Goal: Check status: Check status

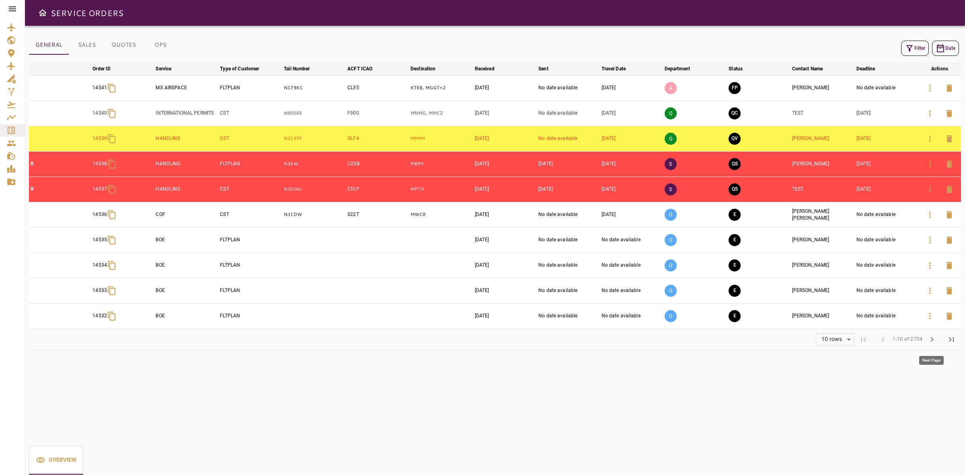
click at [926, 339] on button "chevron_right" at bounding box center [932, 339] width 19 height 19
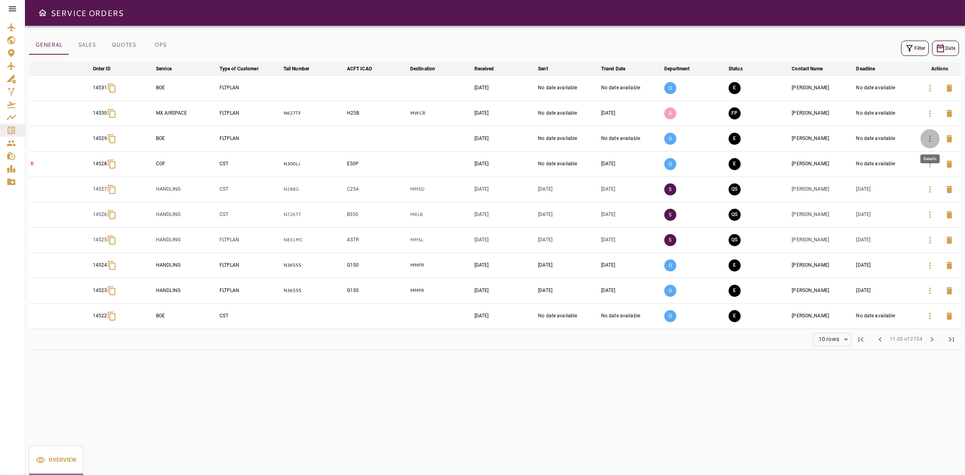
click at [922, 141] on button "button" at bounding box center [930, 138] width 19 height 19
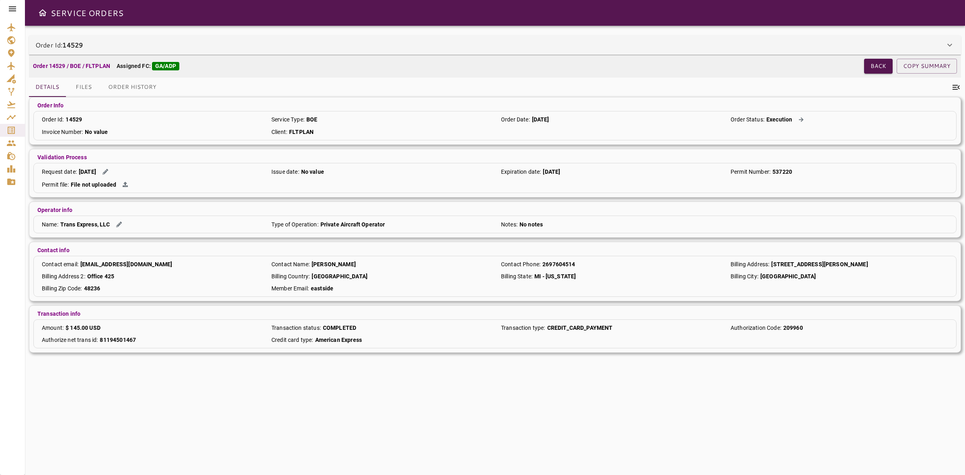
click at [342, 40] on div "Order Id: 14529" at bounding box center [490, 45] width 910 height 10
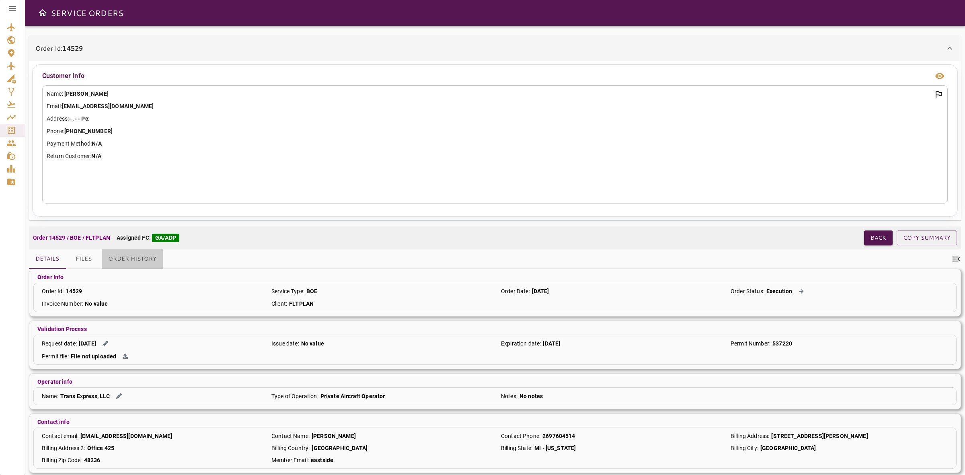
click at [147, 255] on button "Order History" at bounding box center [132, 258] width 61 height 19
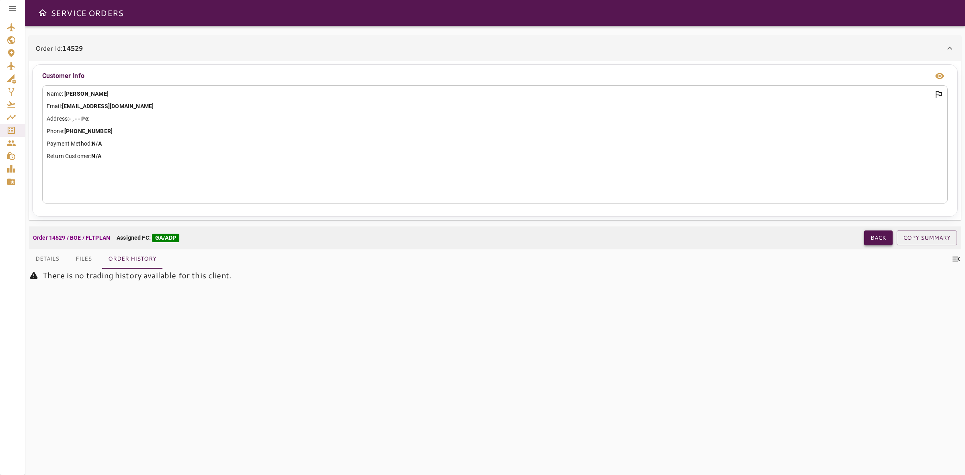
click at [878, 237] on button "Back" at bounding box center [878, 237] width 29 height 15
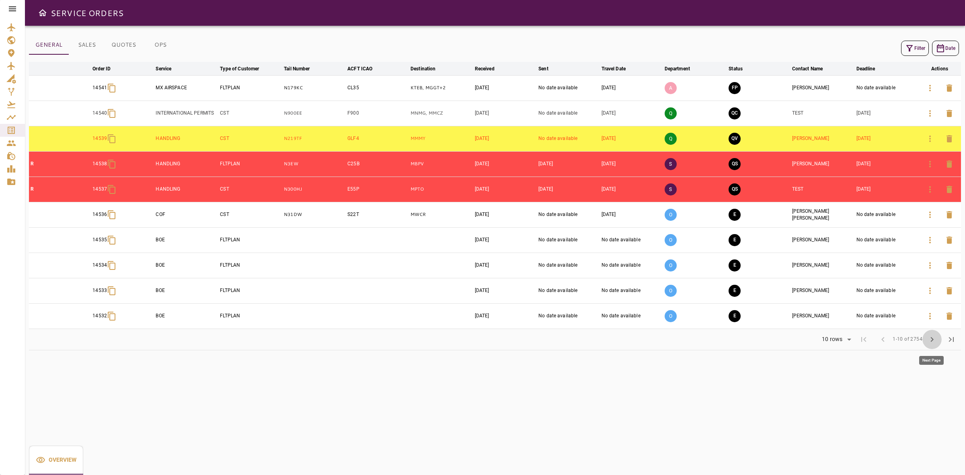
click at [930, 342] on span "chevron_right" at bounding box center [932, 340] width 10 height 10
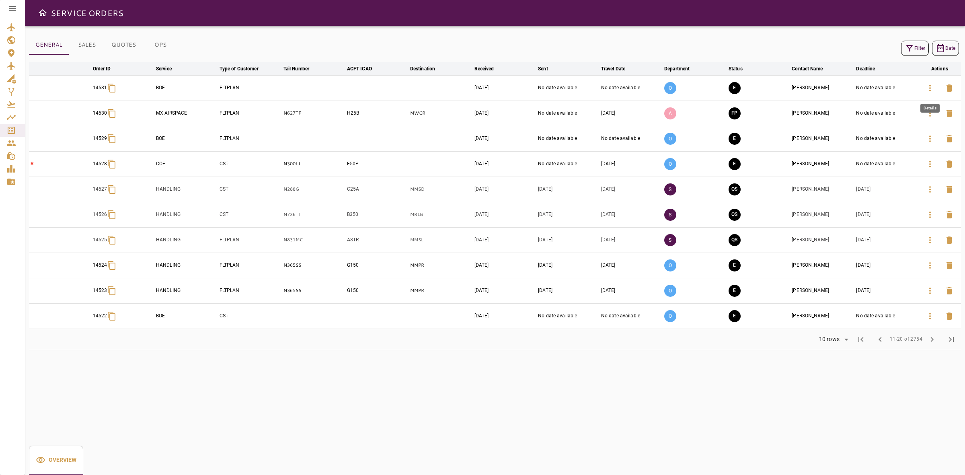
click at [929, 89] on icon "button" at bounding box center [930, 88] width 10 height 10
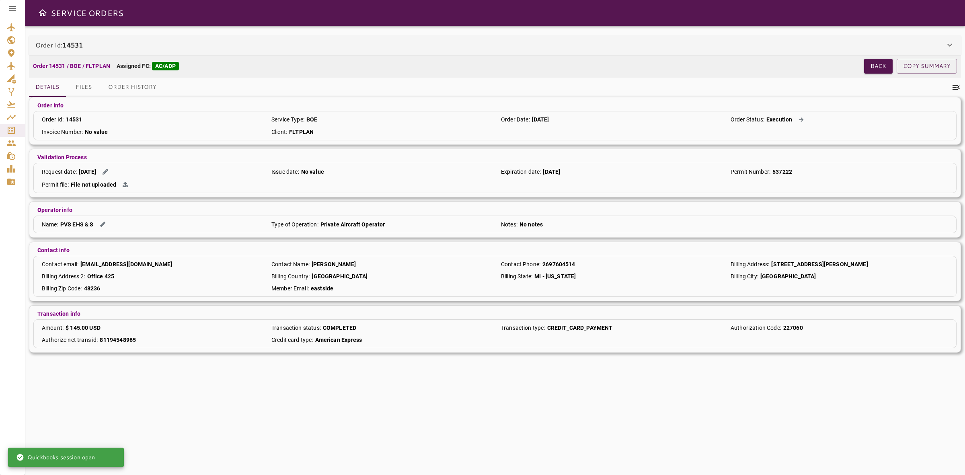
click at [242, 48] on div "Order Id: 14531" at bounding box center [490, 45] width 910 height 10
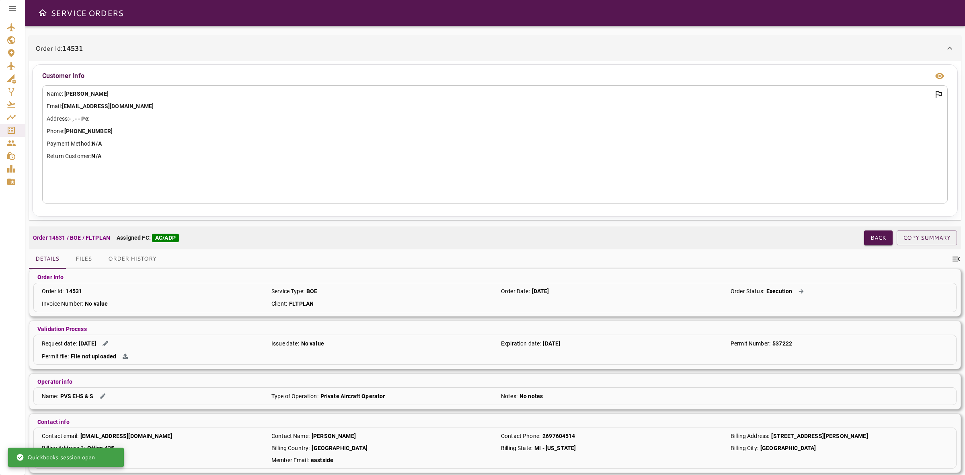
click at [140, 260] on button "Order History" at bounding box center [132, 258] width 61 height 19
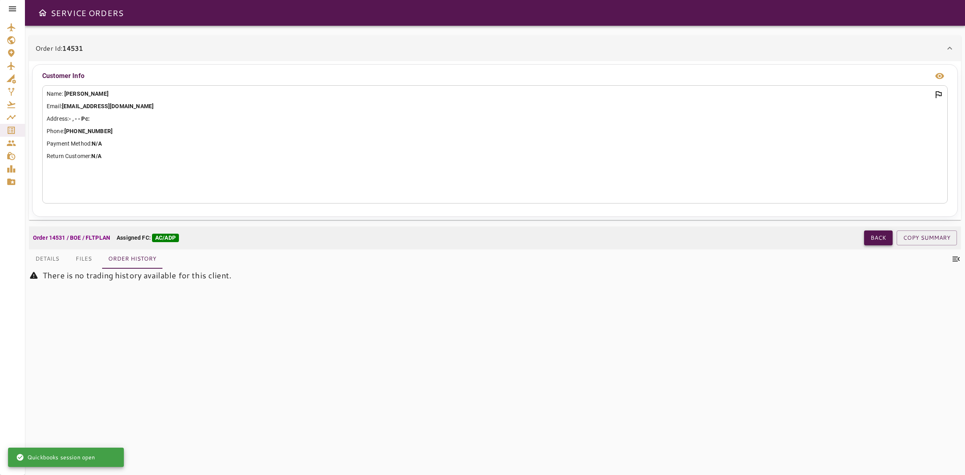
click at [875, 244] on button "Back" at bounding box center [878, 237] width 29 height 15
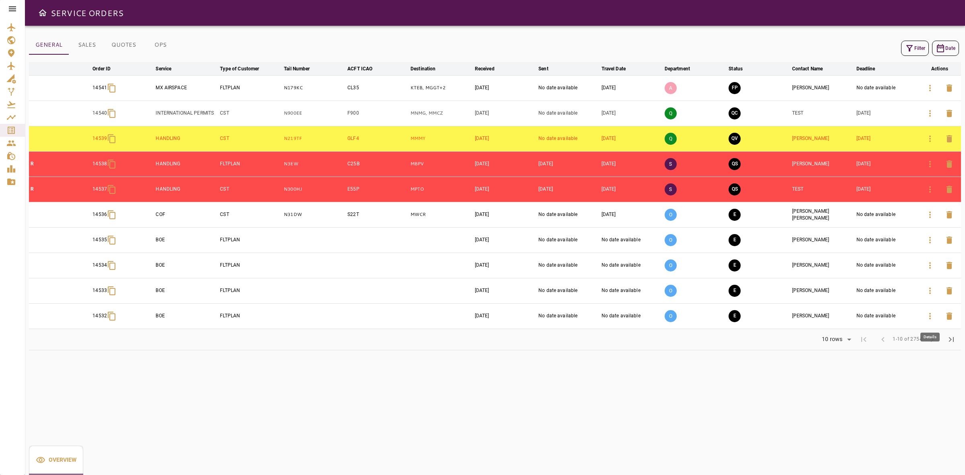
click at [935, 316] on button "button" at bounding box center [930, 315] width 19 height 19
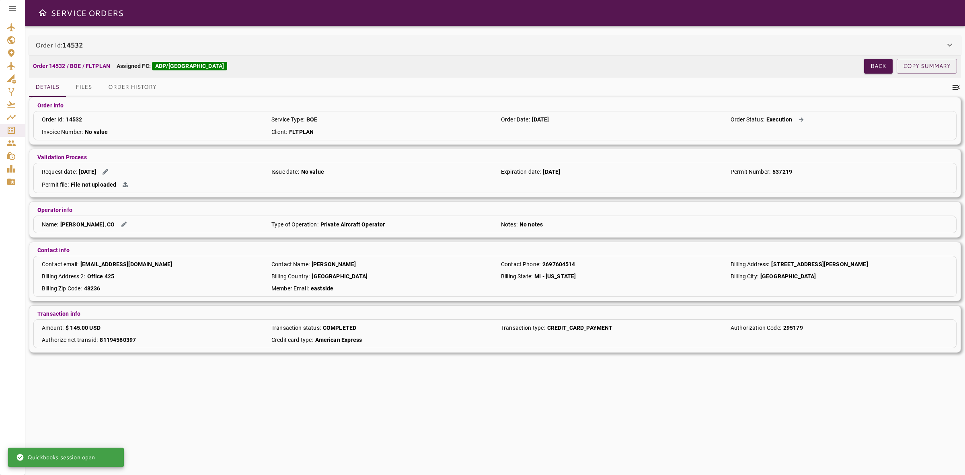
click at [144, 88] on button "Order History" at bounding box center [132, 87] width 61 height 19
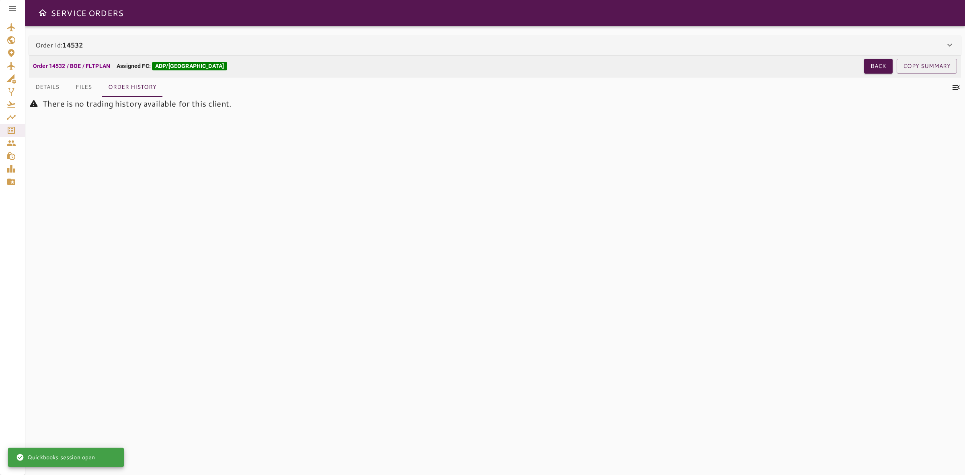
click at [149, 35] on div "Order Id: 14532" at bounding box center [495, 44] width 932 height 19
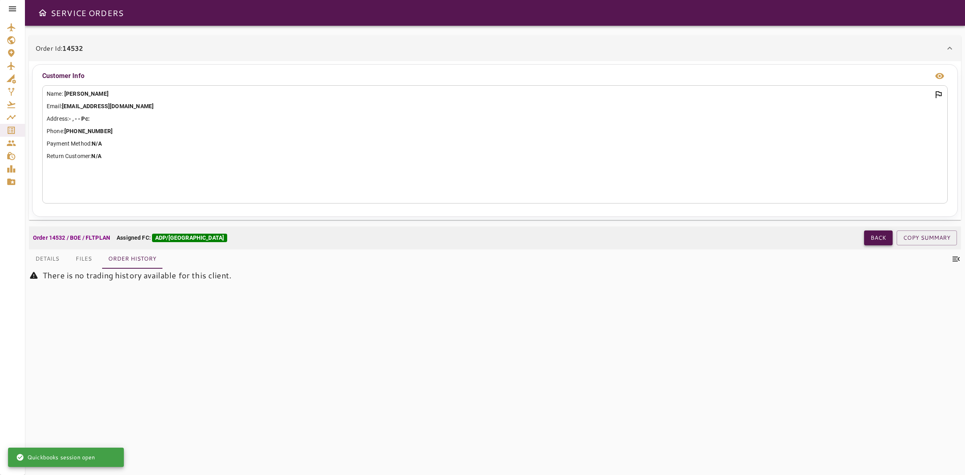
click at [872, 236] on button "Back" at bounding box center [878, 237] width 29 height 15
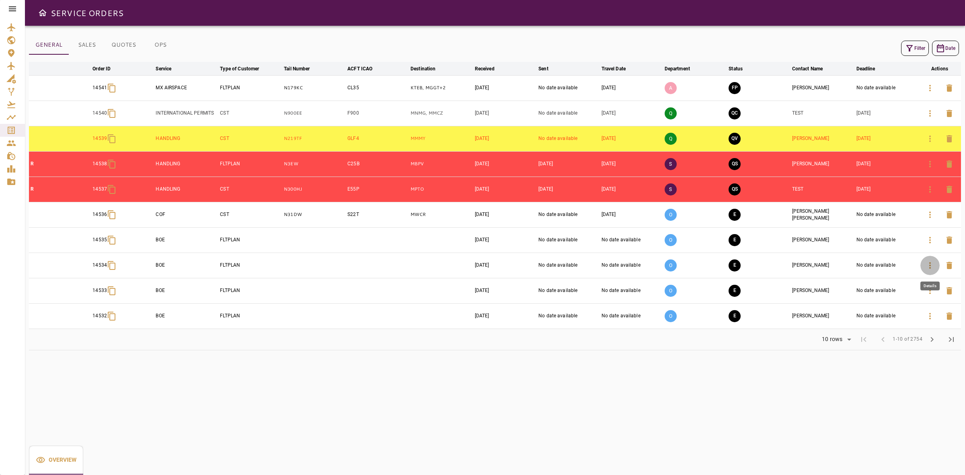
click at [926, 265] on icon "button" at bounding box center [930, 266] width 10 height 10
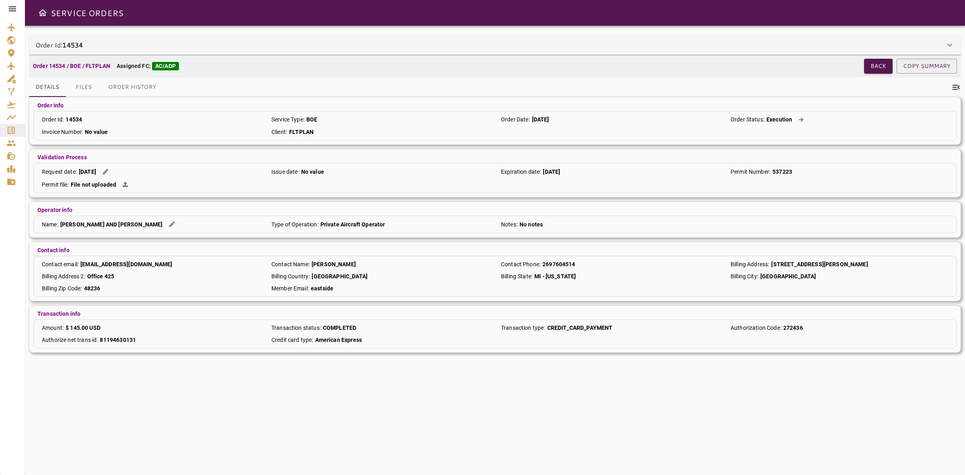
click at [405, 45] on div "Order Id: 14534" at bounding box center [490, 45] width 910 height 10
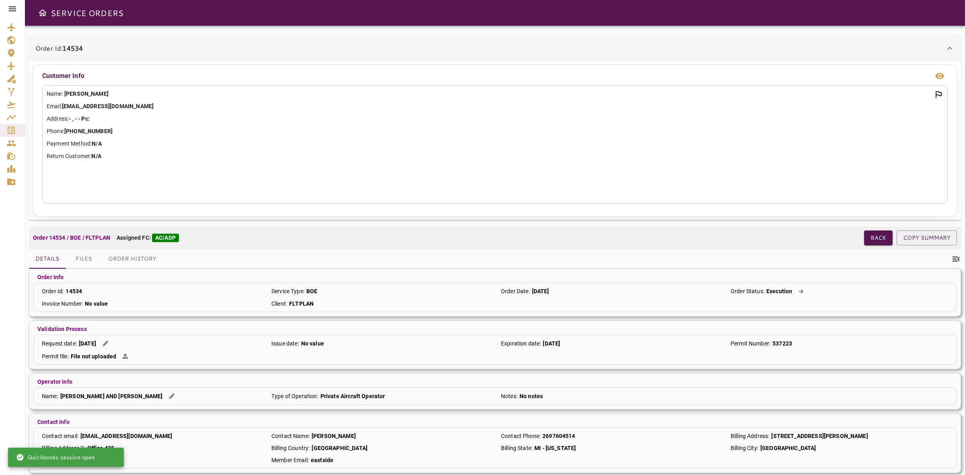
click at [135, 253] on button "Order History" at bounding box center [132, 258] width 61 height 19
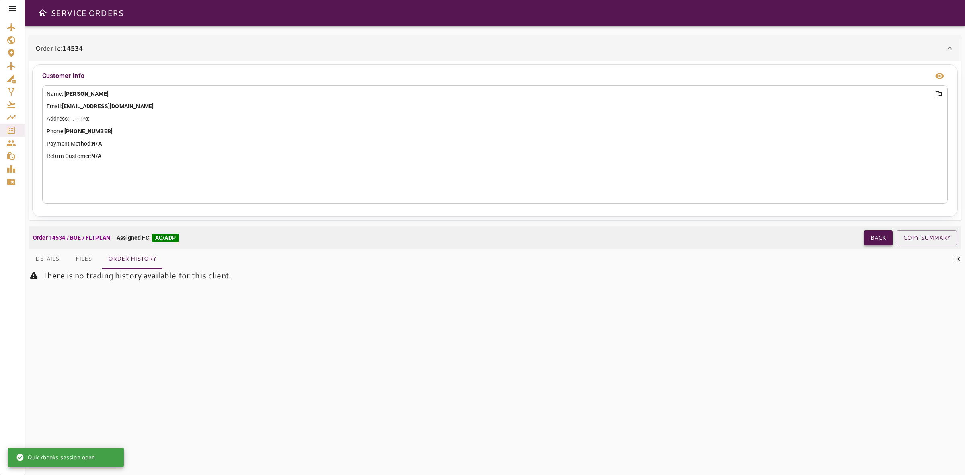
click at [871, 238] on button "Back" at bounding box center [878, 237] width 29 height 15
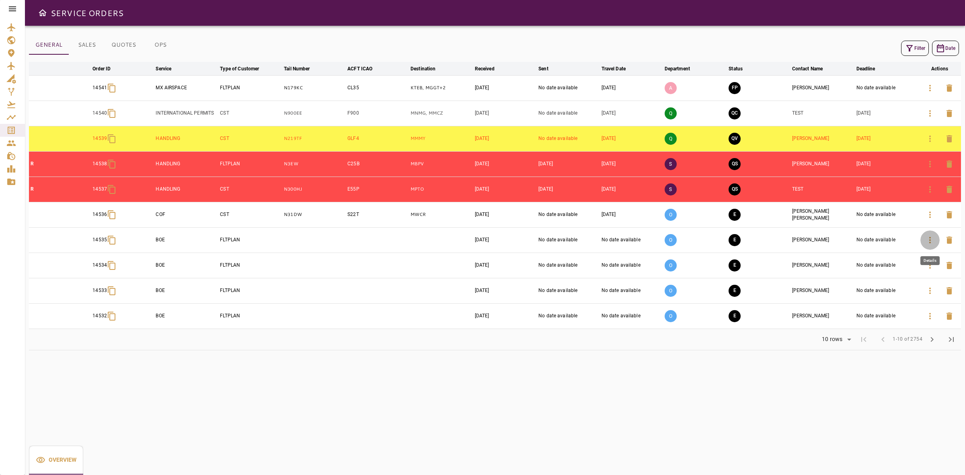
click at [932, 240] on icon "button" at bounding box center [930, 240] width 10 height 10
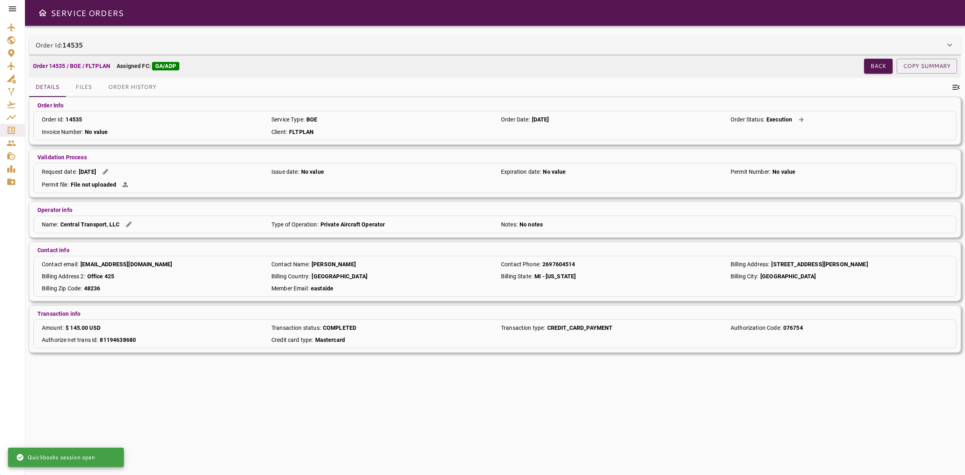
click at [256, 41] on div "Order Id: 14535" at bounding box center [490, 45] width 910 height 10
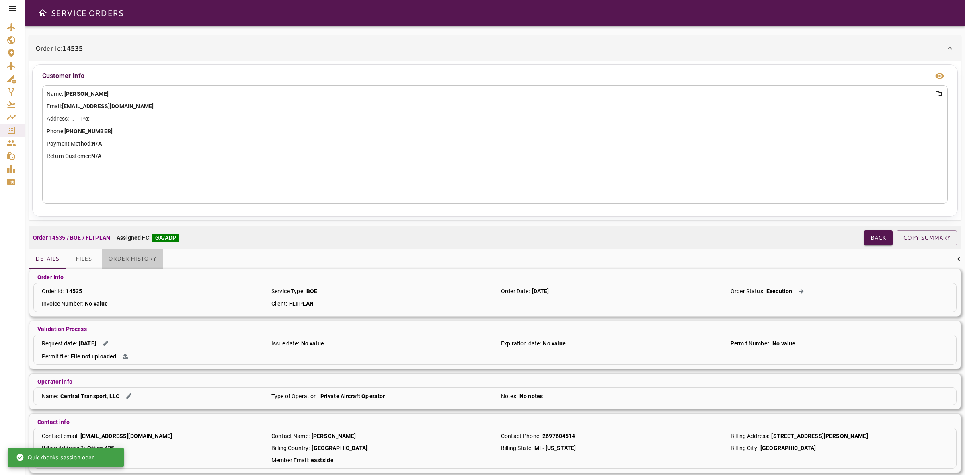
click at [151, 259] on button "Order History" at bounding box center [132, 258] width 61 height 19
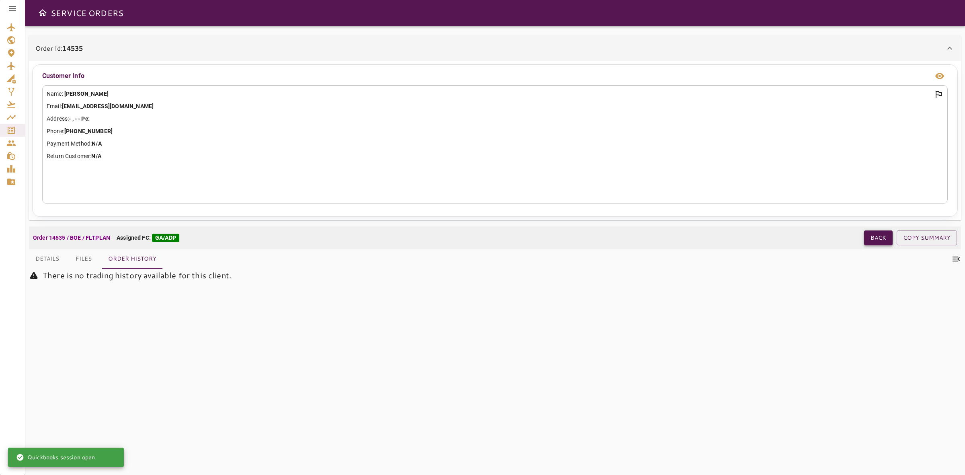
click at [879, 232] on button "Back" at bounding box center [878, 237] width 29 height 15
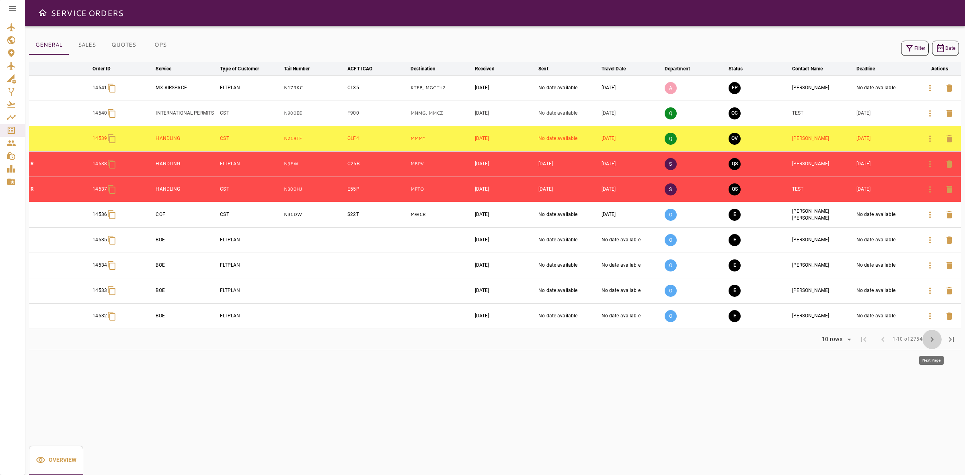
click at [926, 341] on button "chevron_right" at bounding box center [932, 339] width 19 height 19
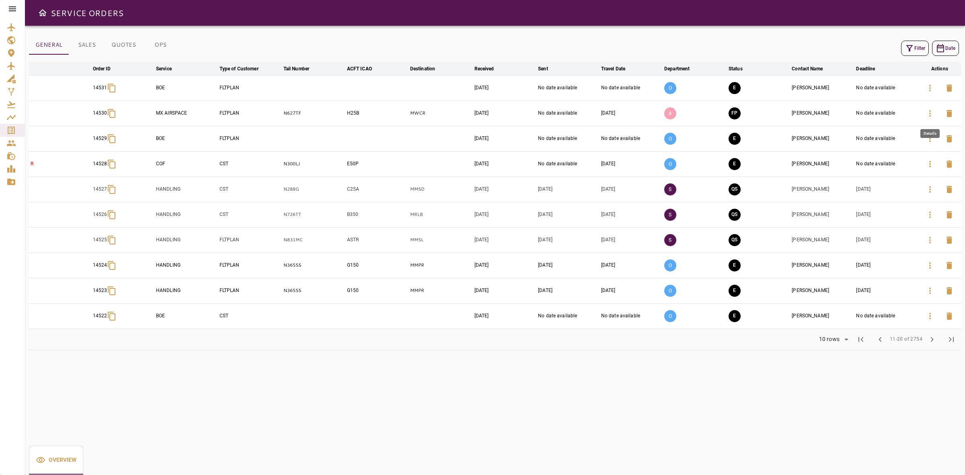
click at [926, 115] on icon "button" at bounding box center [930, 114] width 10 height 10
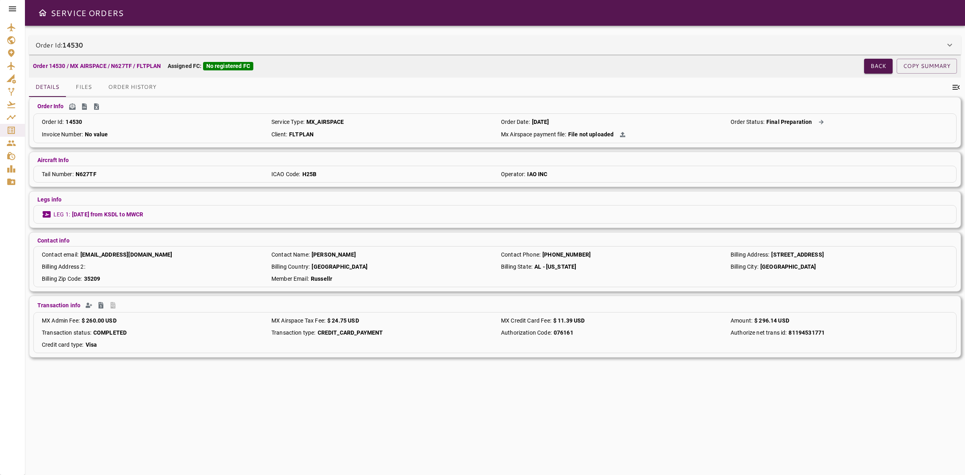
click at [391, 45] on div "Order Id: 14530" at bounding box center [490, 45] width 910 height 10
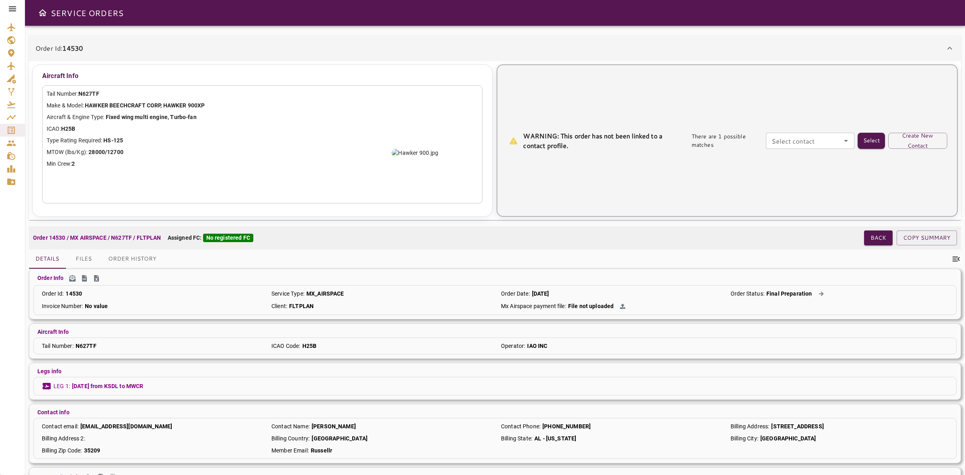
click at [803, 139] on div "Select contact Select contact" at bounding box center [810, 141] width 88 height 16
click at [799, 152] on li "Russell Roberts -" at bounding box center [811, 159] width 88 height 14
type input "**********"
click at [869, 139] on button "Select" at bounding box center [871, 141] width 27 height 16
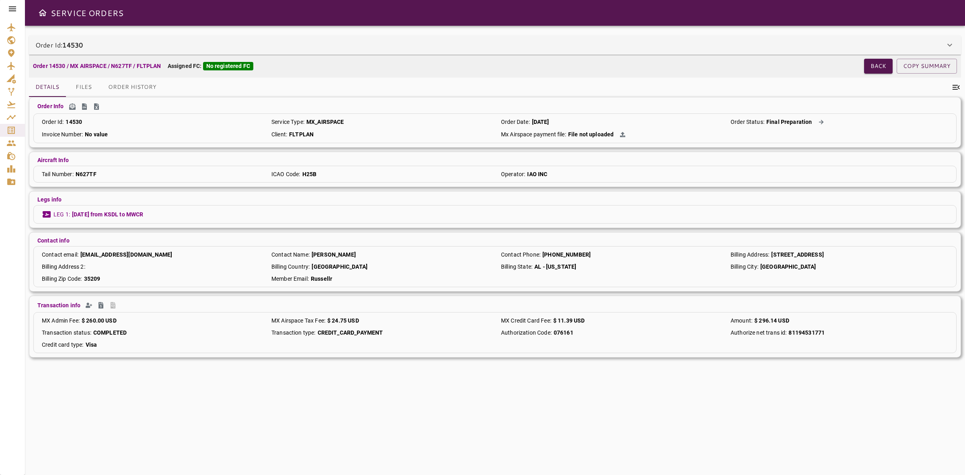
click at [258, 44] on div "Order Id: 14530" at bounding box center [490, 45] width 910 height 10
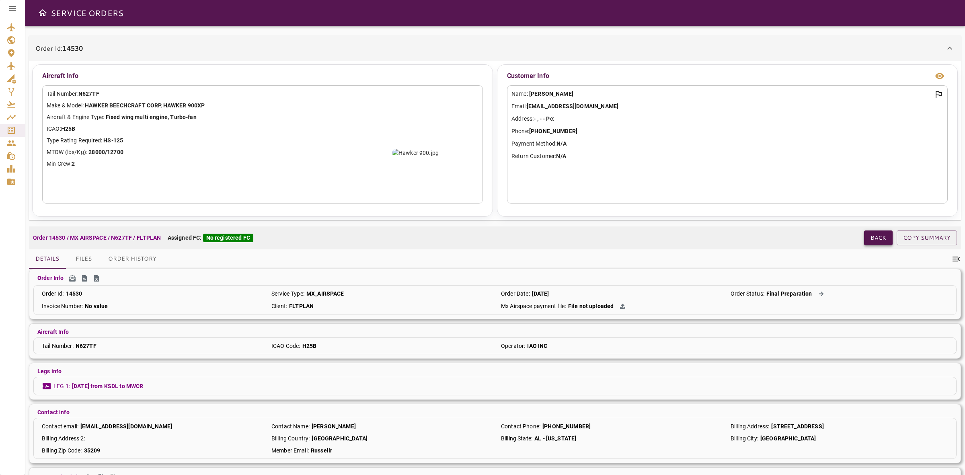
click at [880, 241] on button "Back" at bounding box center [878, 237] width 29 height 15
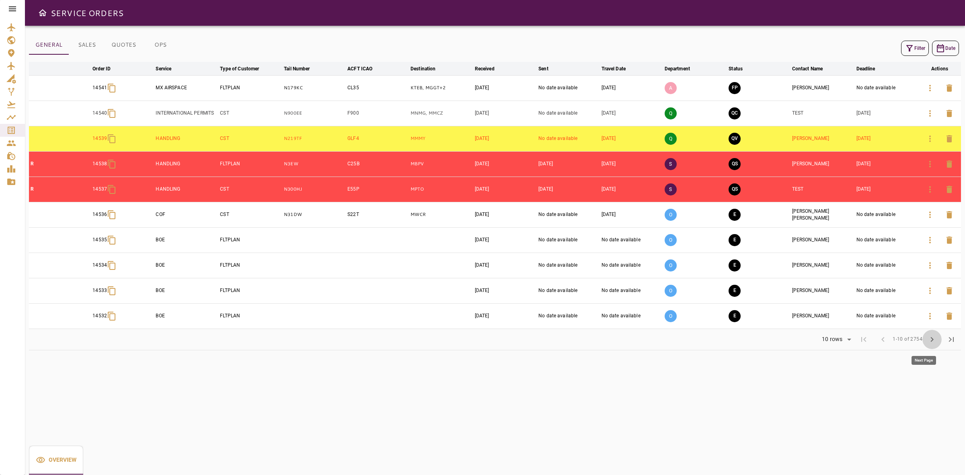
click at [930, 343] on span "chevron_right" at bounding box center [932, 340] width 10 height 10
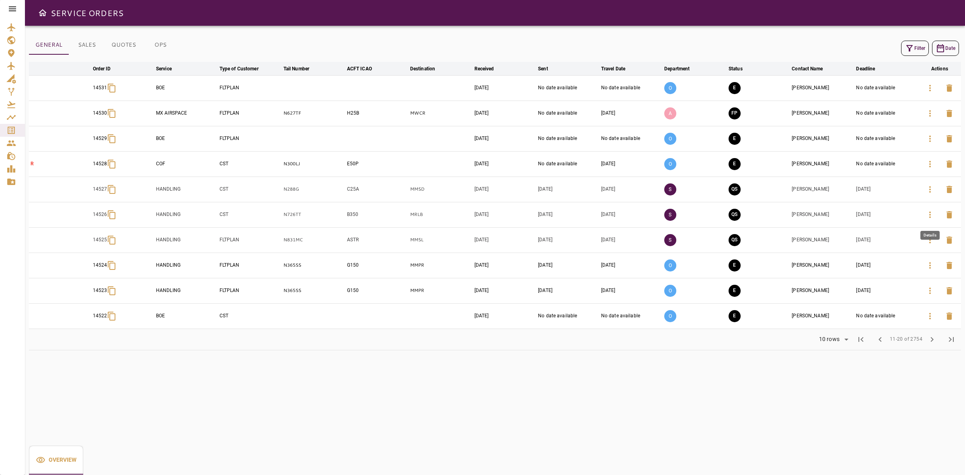
click at [924, 218] on button "button" at bounding box center [930, 214] width 19 height 19
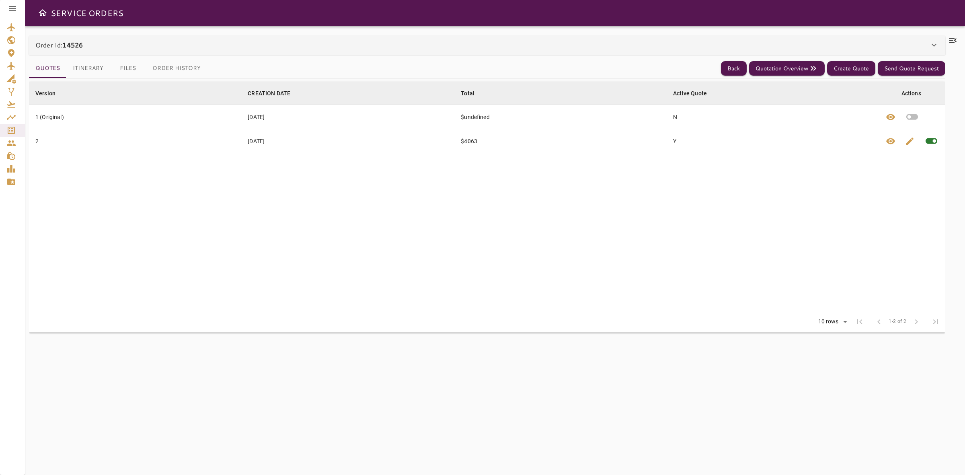
click at [319, 47] on div "Order Id: 14526" at bounding box center [482, 45] width 894 height 10
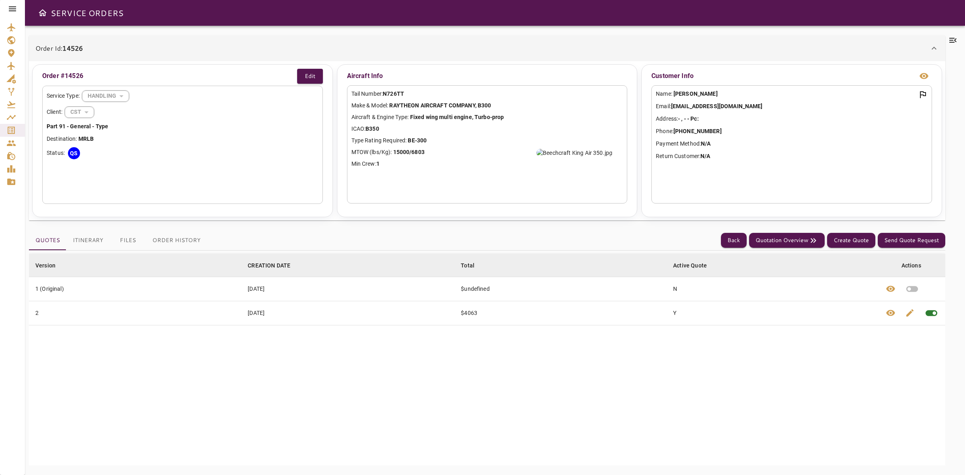
click at [182, 239] on button "Order History" at bounding box center [176, 240] width 61 height 19
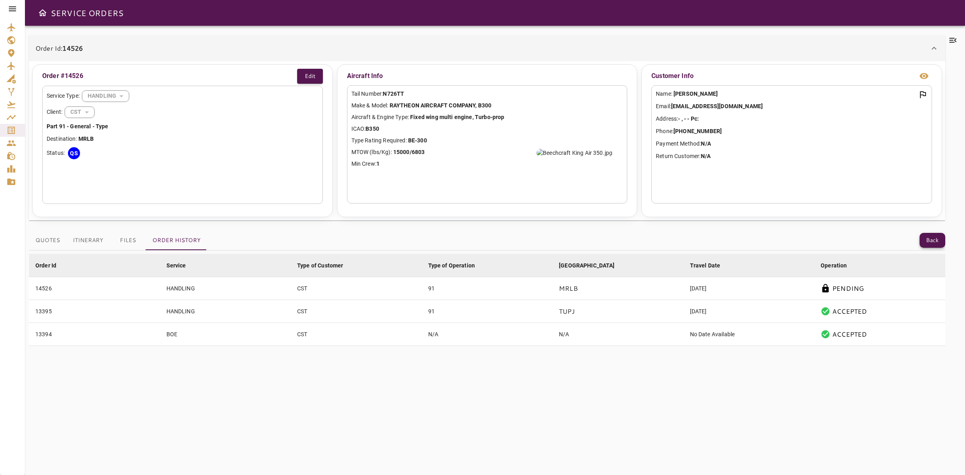
click at [929, 238] on button "Back" at bounding box center [933, 240] width 26 height 15
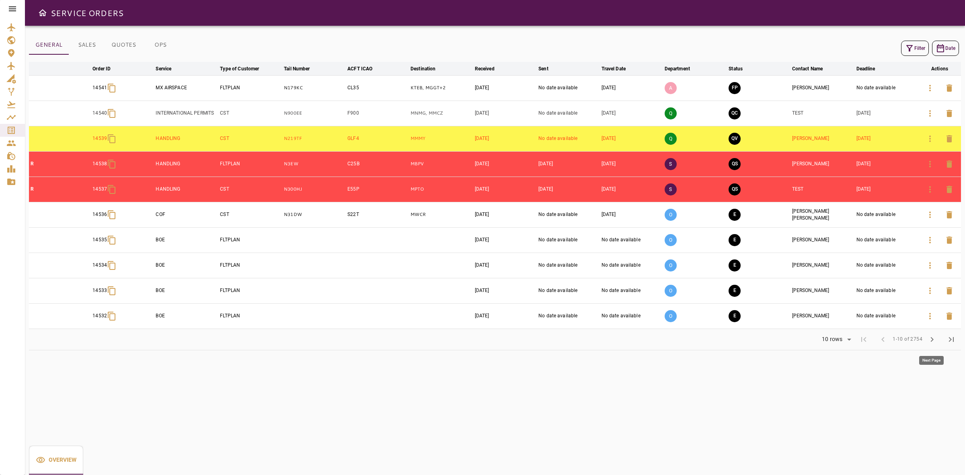
click at [932, 343] on span "chevron_right" at bounding box center [932, 340] width 10 height 10
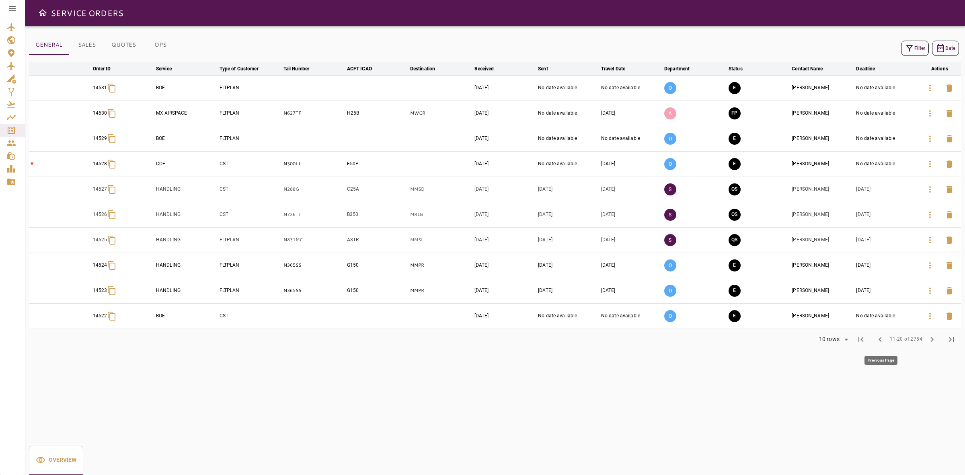
click at [880, 343] on span "chevron_left" at bounding box center [880, 340] width 10 height 10
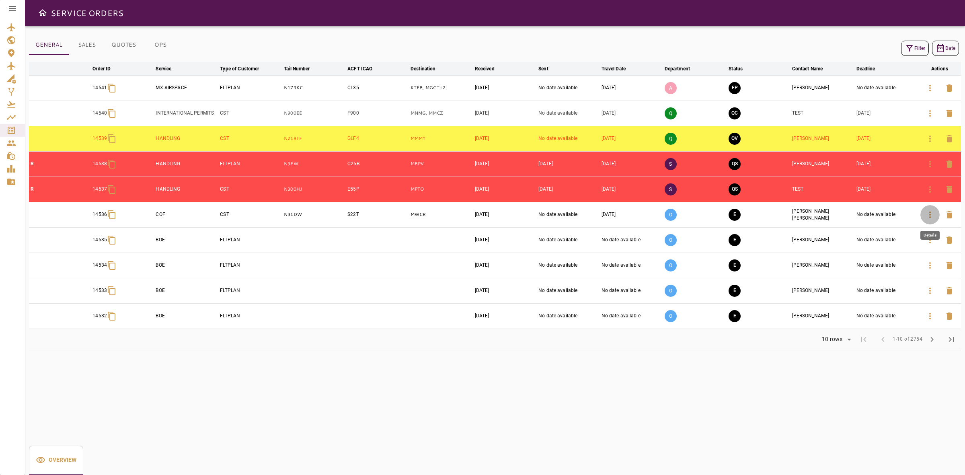
click at [927, 214] on icon "button" at bounding box center [930, 215] width 10 height 10
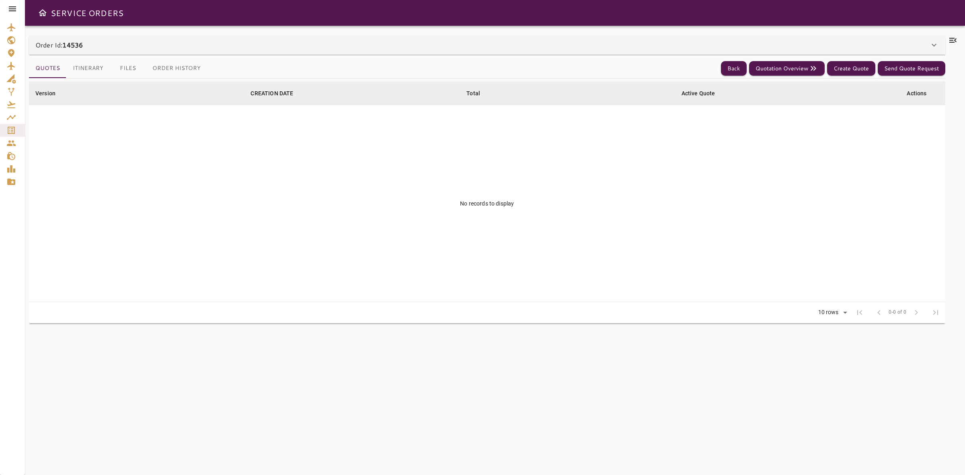
click at [185, 54] on div "Order Id: 14536" at bounding box center [487, 44] width 917 height 19
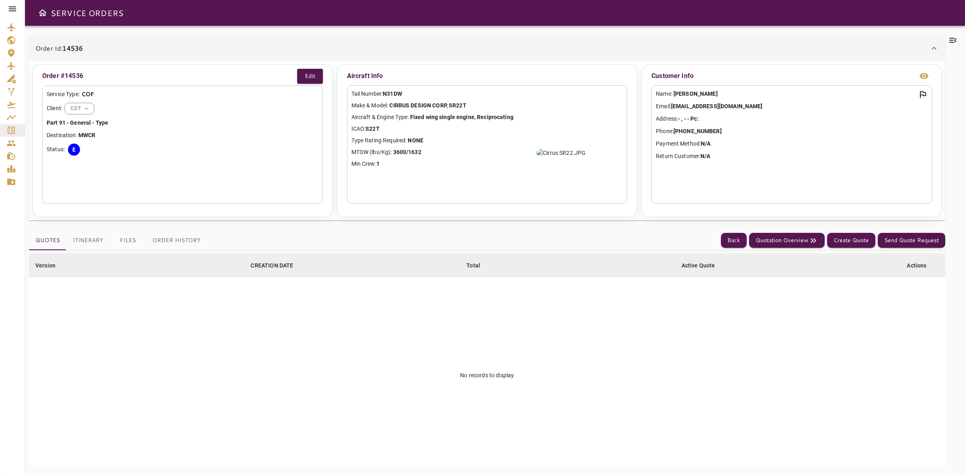
click at [176, 240] on button "Order History" at bounding box center [176, 240] width 61 height 19
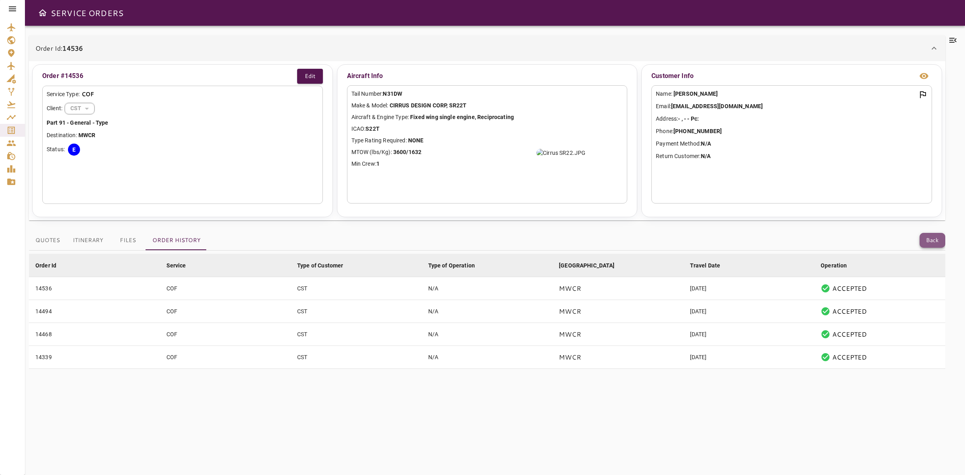
click at [925, 242] on button "Back" at bounding box center [933, 240] width 26 height 15
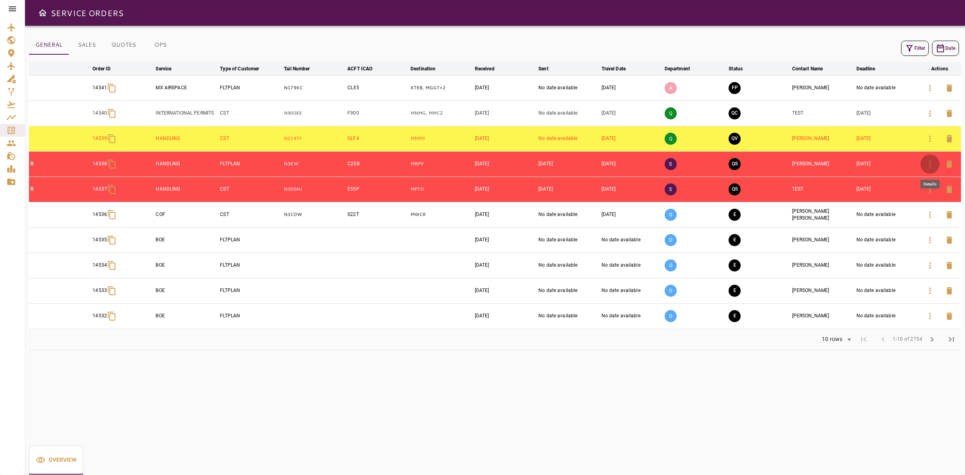
click at [925, 166] on icon "button" at bounding box center [930, 164] width 10 height 10
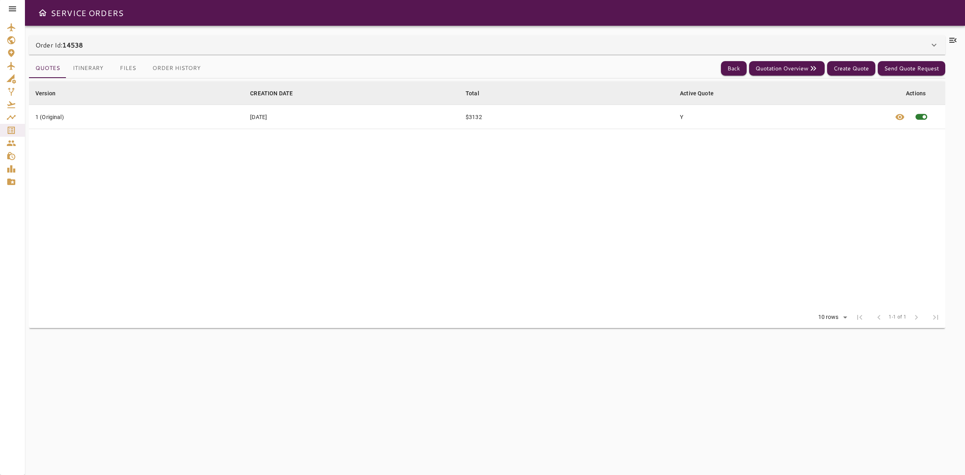
click at [349, 48] on div "Order Id: 14538" at bounding box center [482, 45] width 894 height 10
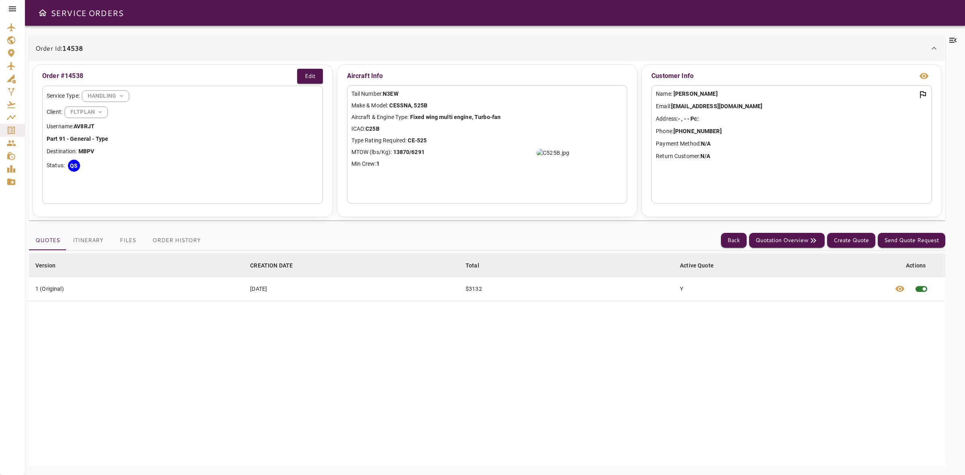
click at [183, 234] on button "Order History" at bounding box center [176, 240] width 61 height 19
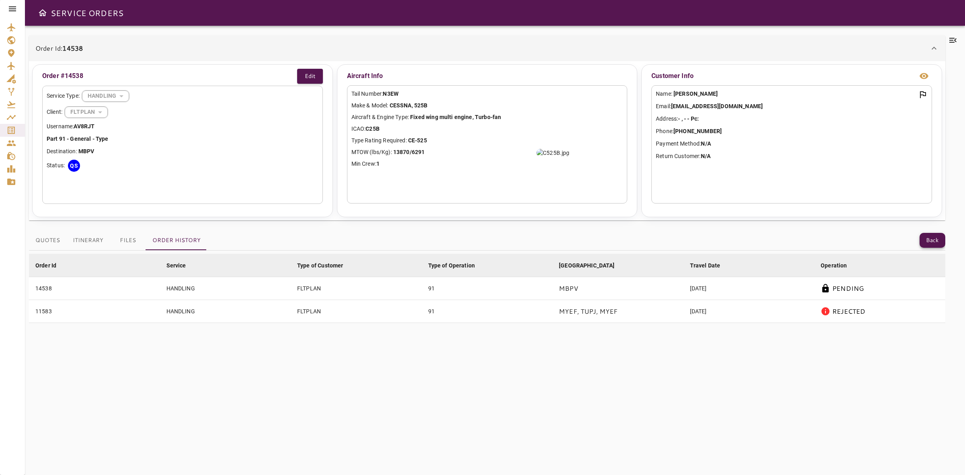
click at [939, 236] on button "Back" at bounding box center [933, 240] width 26 height 15
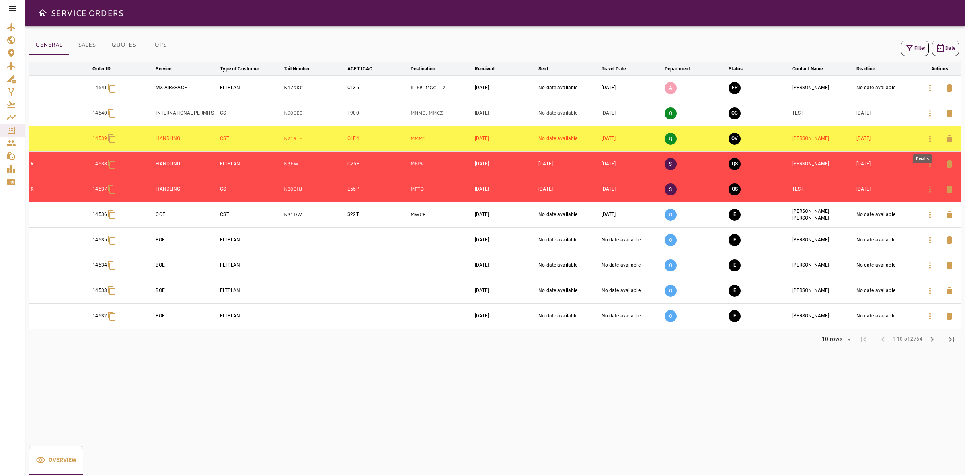
click at [925, 137] on icon "button" at bounding box center [930, 139] width 10 height 10
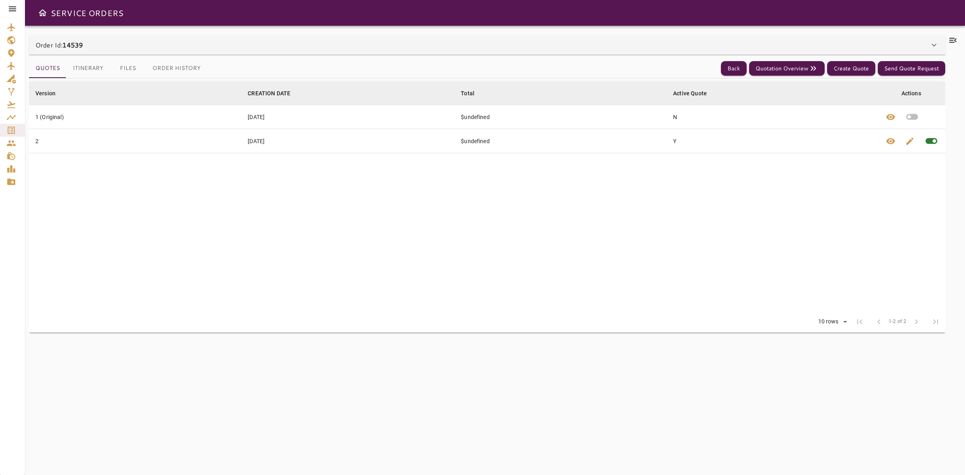
click at [254, 42] on div "Order Id: 14539" at bounding box center [482, 45] width 894 height 10
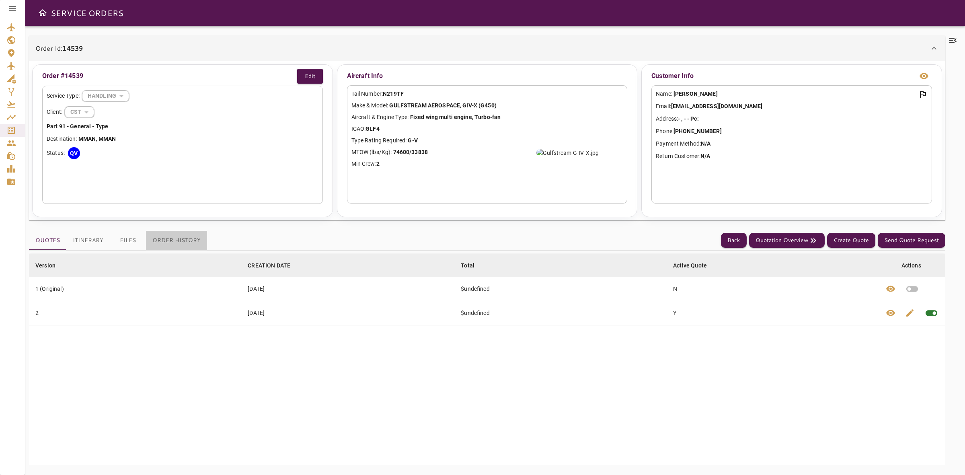
click at [181, 238] on button "Order History" at bounding box center [176, 240] width 61 height 19
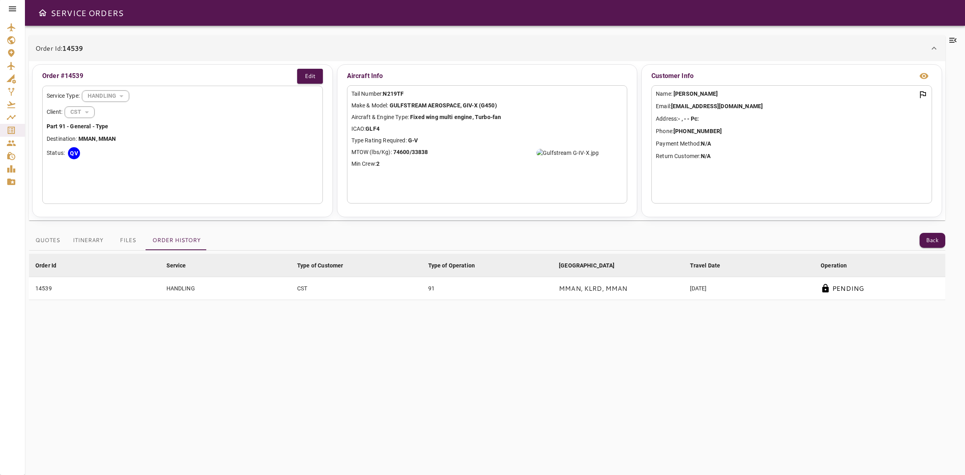
click at [29, 242] on button "Quotes" at bounding box center [47, 240] width 37 height 19
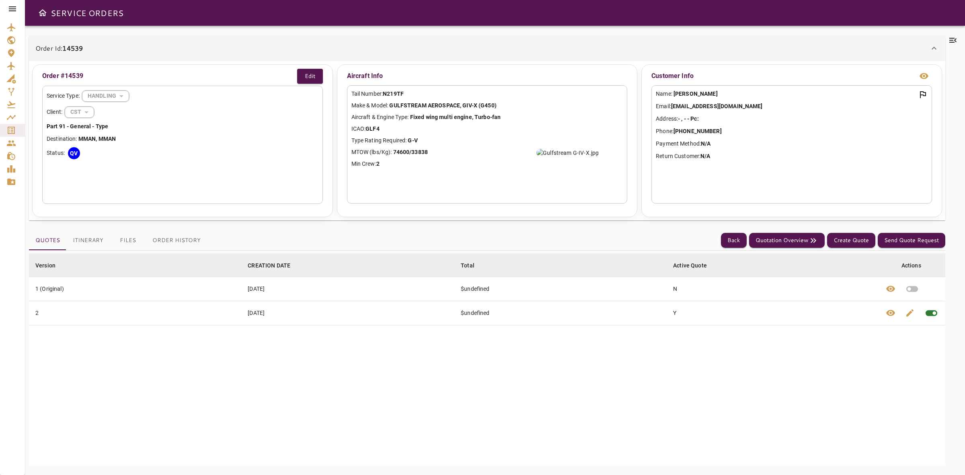
click at [162, 233] on button "Order History" at bounding box center [176, 240] width 61 height 19
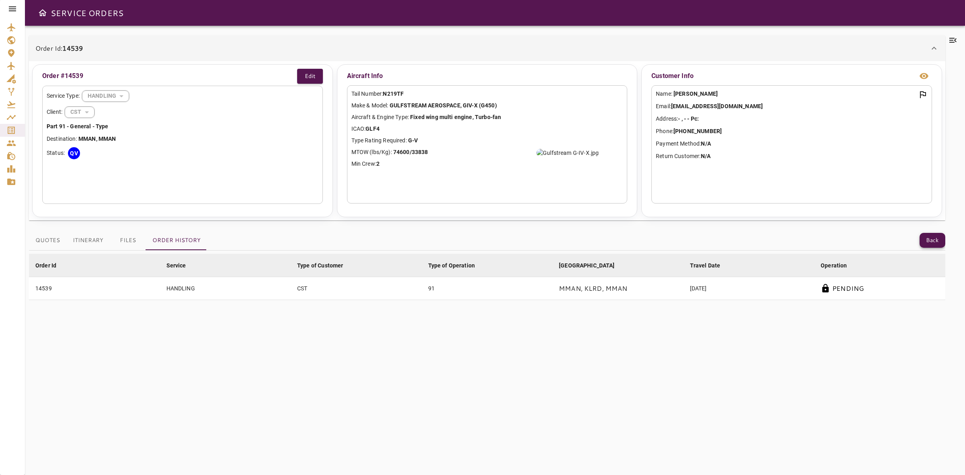
click at [933, 234] on button "Back" at bounding box center [933, 240] width 26 height 15
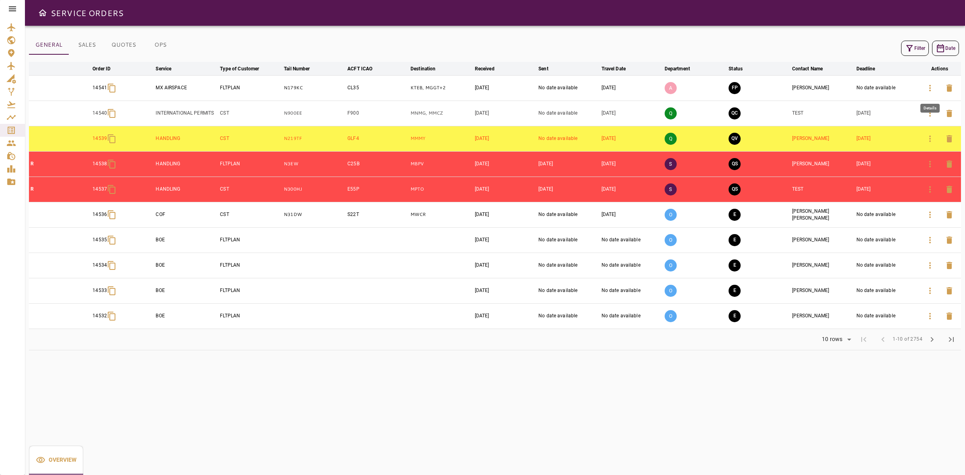
click at [927, 91] on icon "button" at bounding box center [930, 88] width 10 height 10
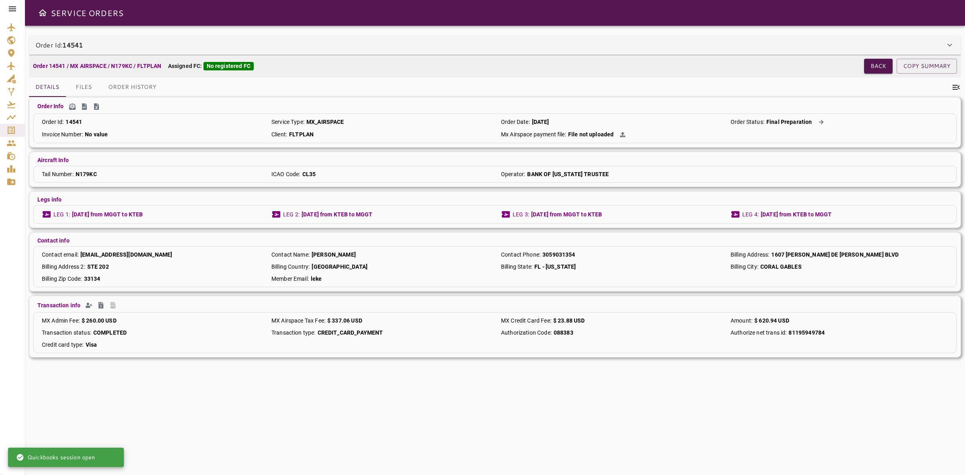
click at [401, 53] on div "Order Id: 14541" at bounding box center [495, 44] width 932 height 19
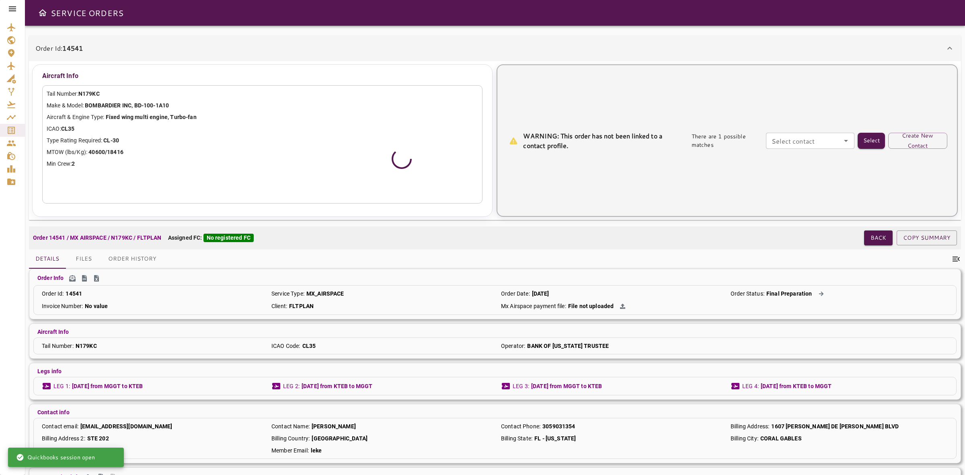
click at [795, 136] on div "Select contact Select contact" at bounding box center [810, 141] width 88 height 16
click at [793, 155] on li "ERICK BARRIOS -" at bounding box center [811, 159] width 88 height 14
type input "**********"
click at [873, 140] on button "Select" at bounding box center [871, 141] width 27 height 16
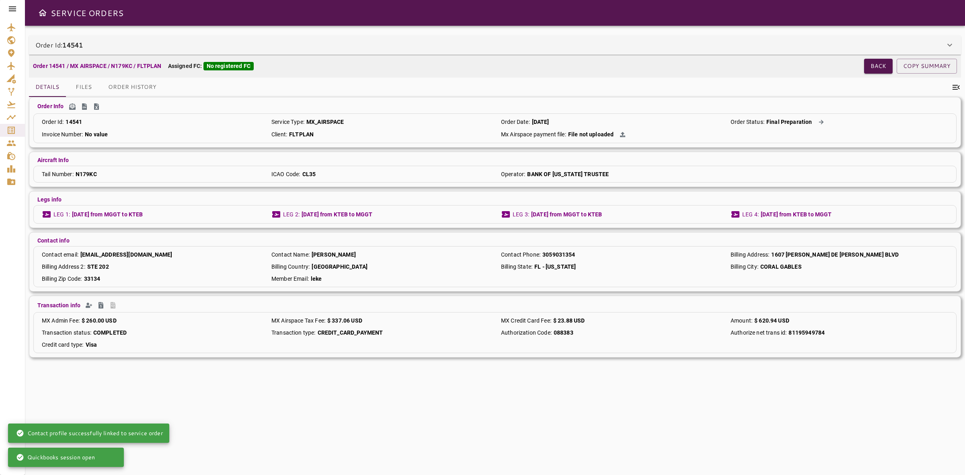
click at [129, 85] on button "Order History" at bounding box center [132, 87] width 61 height 19
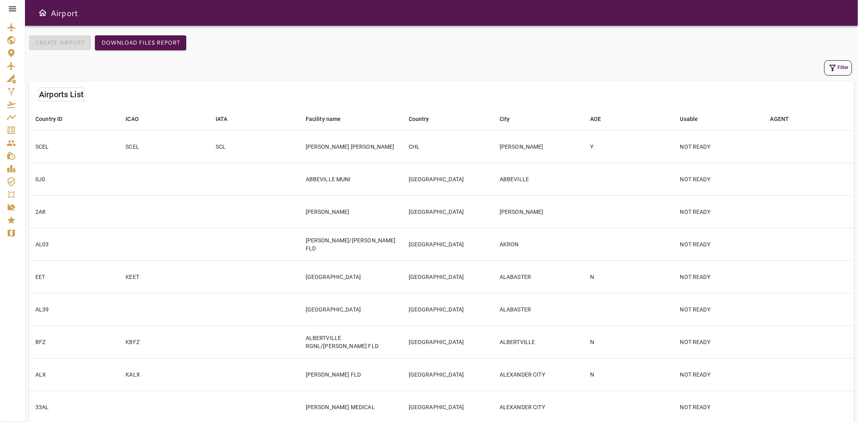
click at [11, 9] on icon at bounding box center [13, 9] width 10 height 10
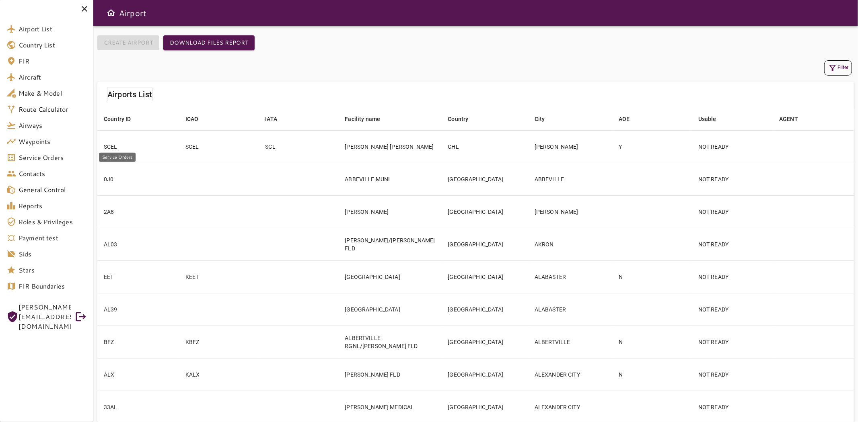
click at [34, 159] on span "Service Orders" at bounding box center [52, 158] width 68 height 10
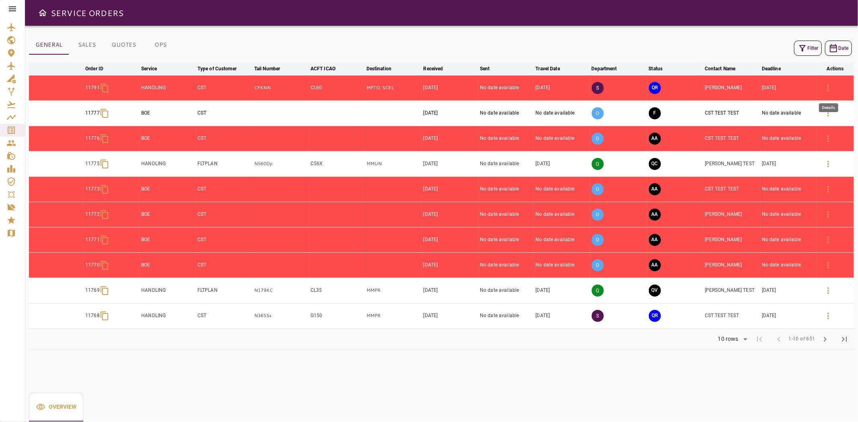
click at [830, 86] on icon "button" at bounding box center [828, 88] width 10 height 10
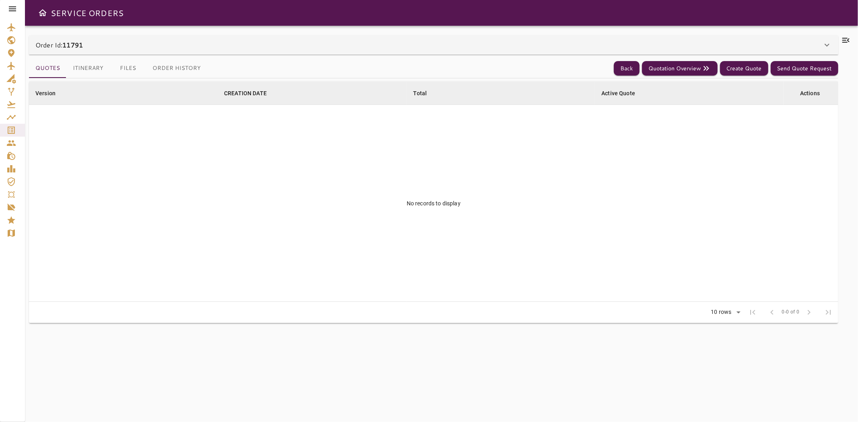
click at [245, 53] on div "Order Id: 11791" at bounding box center [433, 44] width 809 height 19
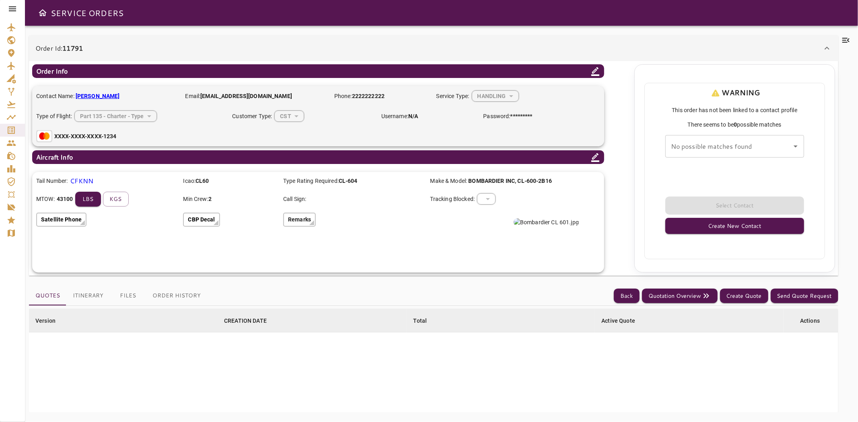
click at [94, 300] on button "Itinerary" at bounding box center [87, 295] width 43 height 19
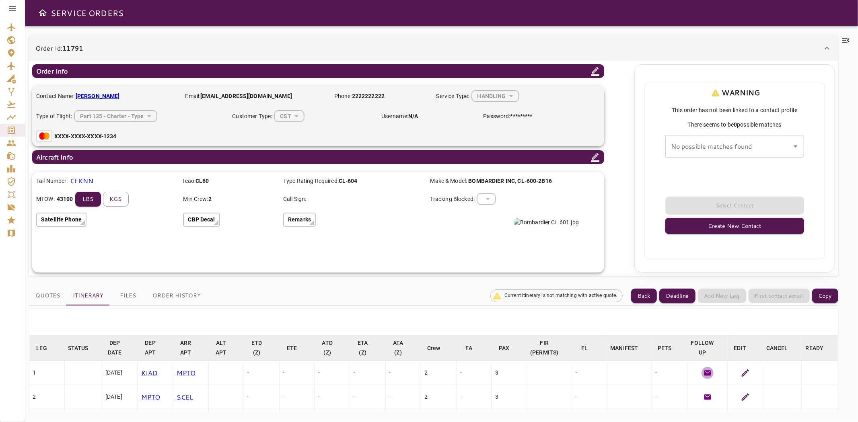
click at [704, 372] on icon "button" at bounding box center [707, 372] width 7 height 5
click at [703, 397] on icon "button" at bounding box center [707, 397] width 8 height 8
click at [740, 372] on icon at bounding box center [745, 373] width 10 height 10
